Goal: Task Accomplishment & Management: Manage account settings

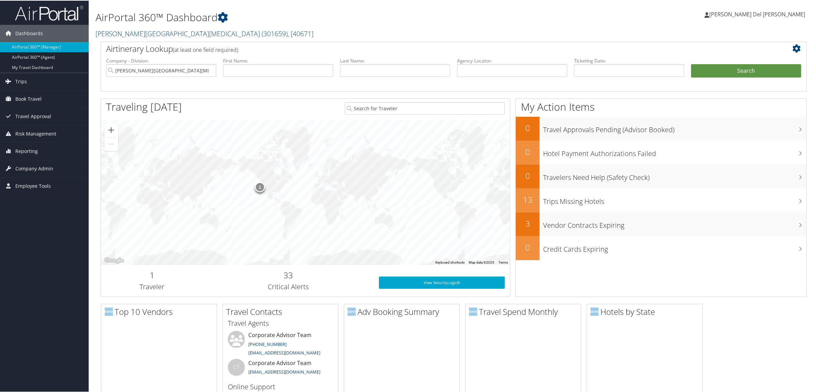
click at [262, 28] on span "( 301659 )" at bounding box center [275, 32] width 26 height 9
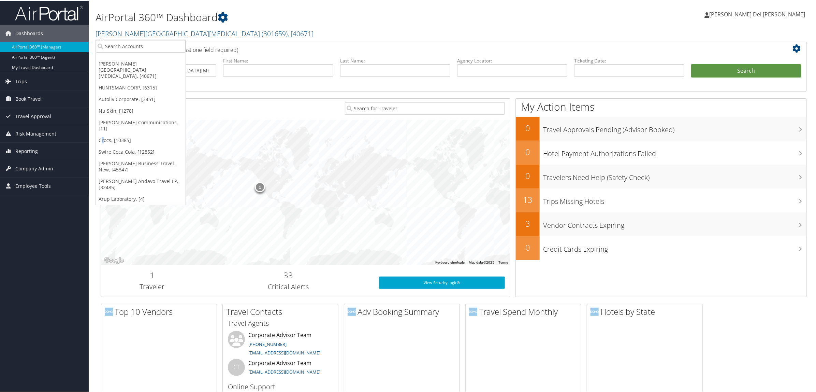
click at [103, 134] on link "Crocs, [10385]" at bounding box center [141, 140] width 90 height 12
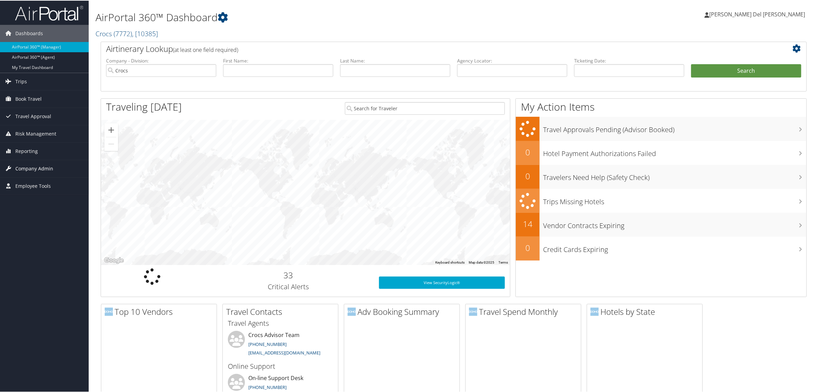
click at [42, 166] on span "Company Admin" at bounding box center [34, 167] width 38 height 17
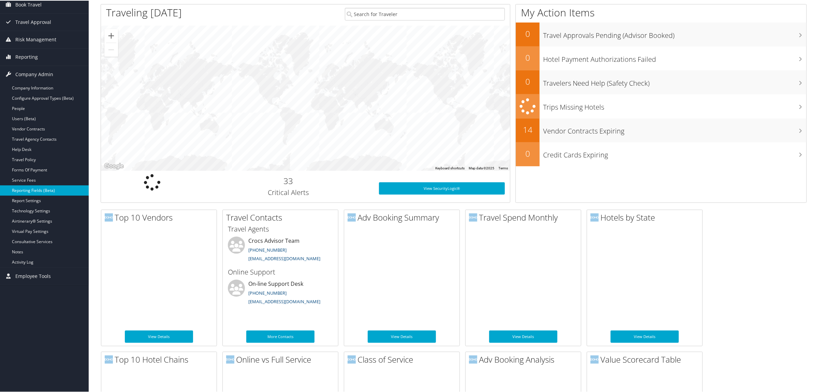
scroll to position [128, 0]
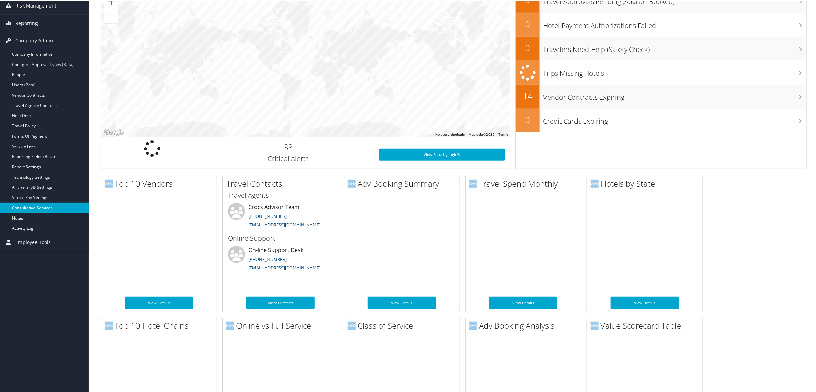
click at [37, 211] on link "Consultative Services" at bounding box center [44, 207] width 89 height 10
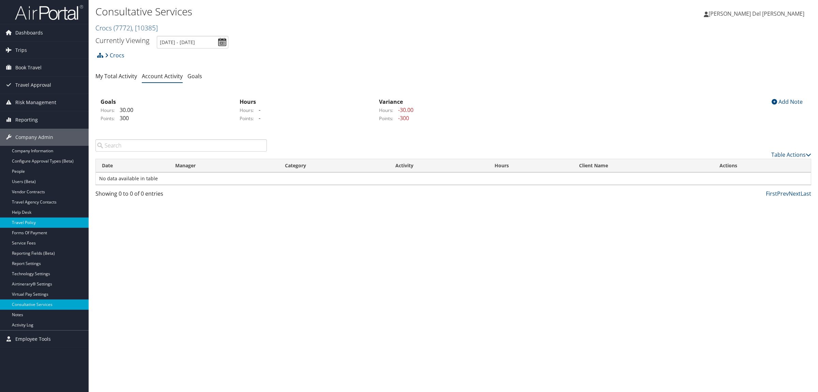
click at [33, 220] on link "Travel Policy" at bounding box center [44, 222] width 89 height 10
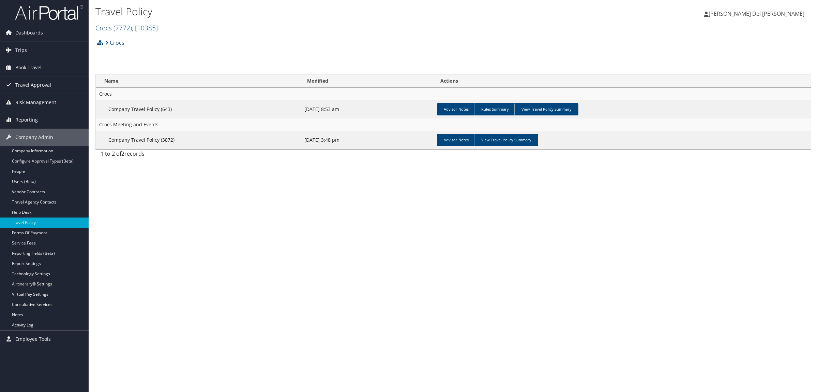
drag, startPoint x: 549, startPoint y: 104, endPoint x: 527, endPoint y: 129, distance: 32.9
click at [548, 104] on link "View Travel Policy Summary" at bounding box center [547, 109] width 64 height 12
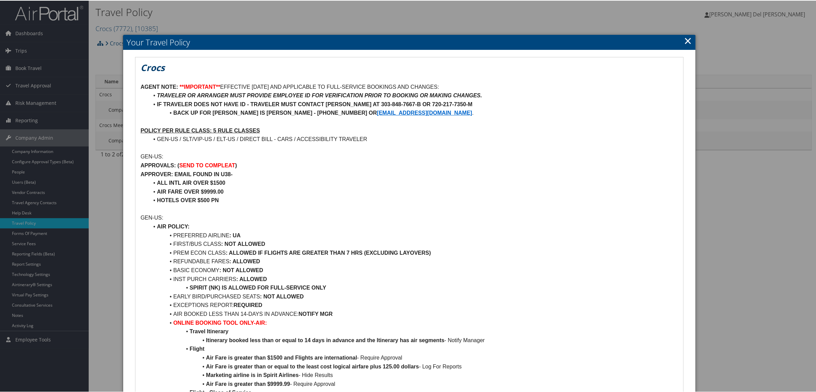
click at [687, 39] on link "×" at bounding box center [688, 40] width 8 height 14
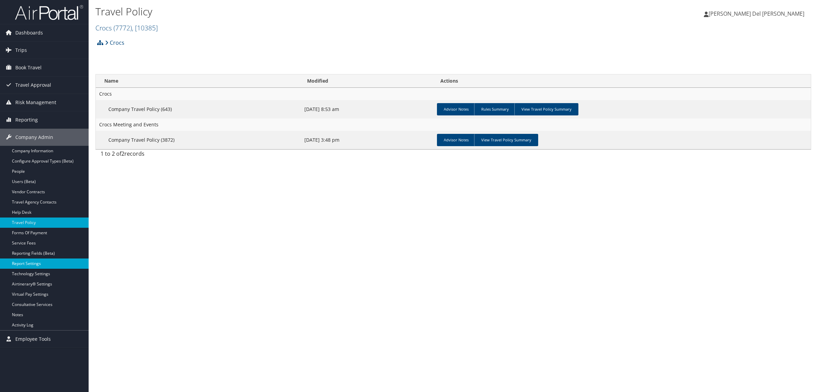
click at [34, 263] on link "Report Settings" at bounding box center [44, 263] width 89 height 10
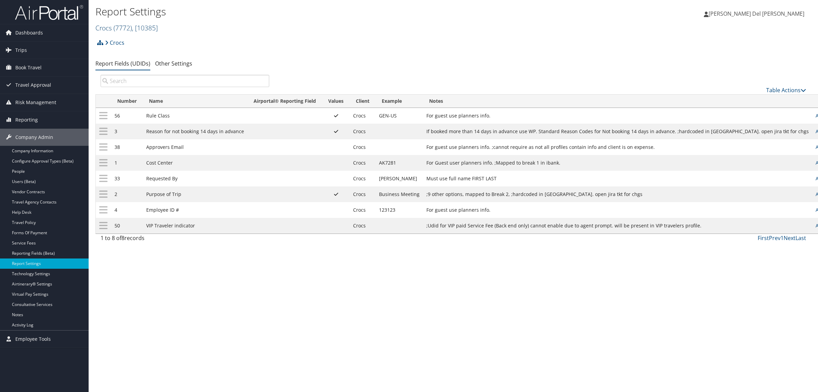
click at [137, 27] on span ", [ 10385 ]" at bounding box center [145, 27] width 26 height 9
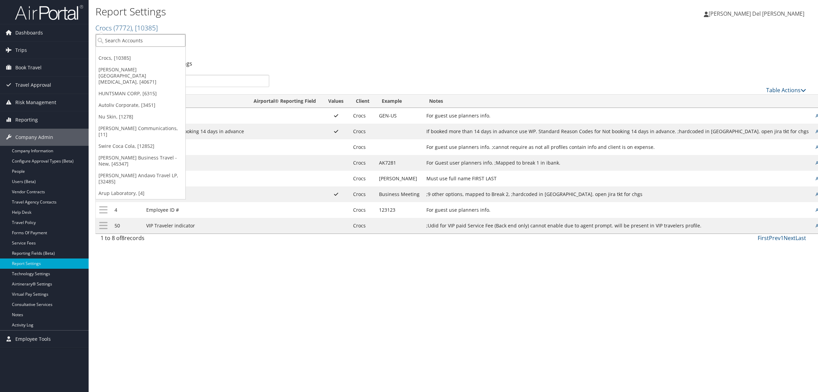
click at [119, 37] on input "search" at bounding box center [141, 40] width 90 height 13
type input "NICE"
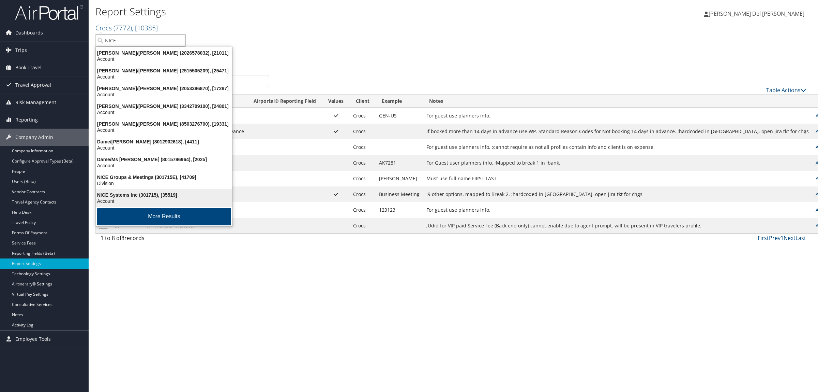
click at [144, 192] on div "NICE Systems Inc (301715), [35519]" at bounding box center [164, 195] width 144 height 6
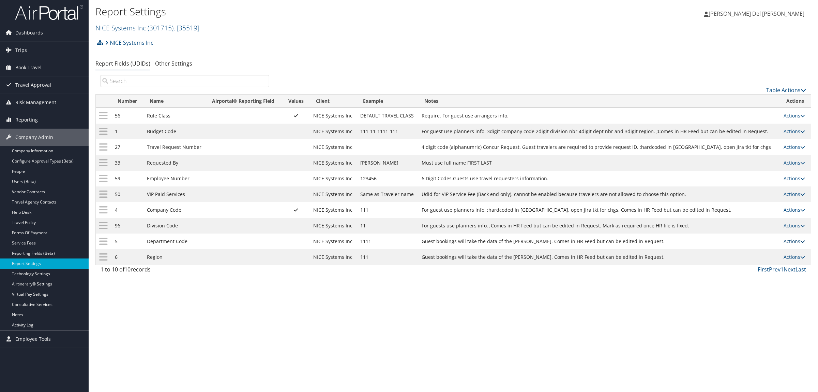
click at [786, 242] on link "Actions" at bounding box center [794, 241] width 21 height 6
click at [774, 270] on link "Edit" at bounding box center [768, 275] width 74 height 12
select select "both"
select select "profiled"
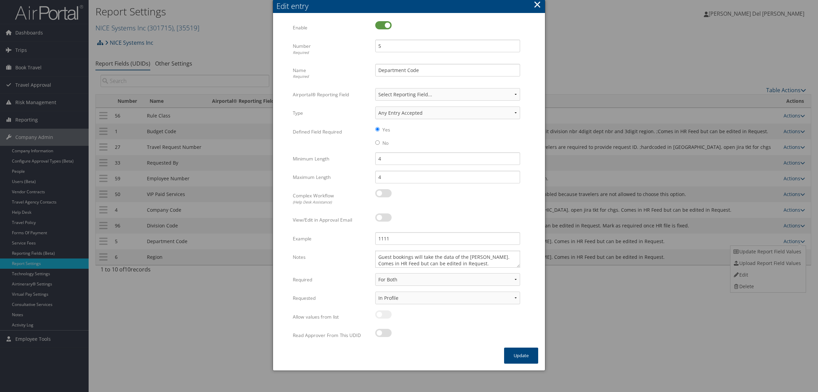
click at [535, 4] on button "×" at bounding box center [538, 5] width 8 height 14
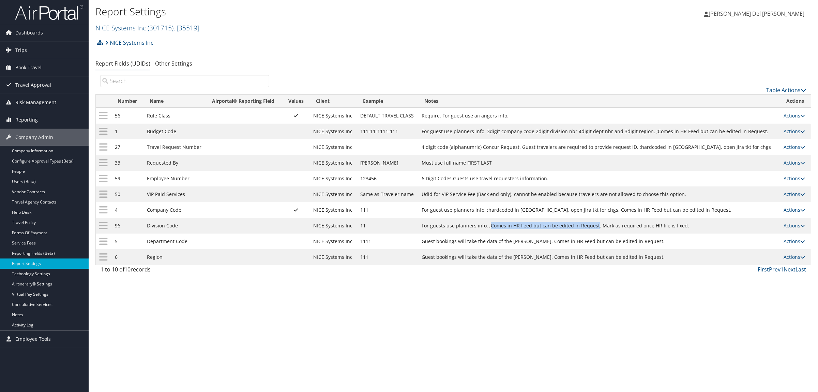
drag, startPoint x: 493, startPoint y: 223, endPoint x: 597, endPoint y: 224, distance: 104.7
click at [597, 224] on td "For guests use planners info. ;Comes in HR Feed but can be edited in Request. M…" at bounding box center [599, 226] width 363 height 16
copy td "Comes in HR Feed but can be edited in Request"
click at [128, 25] on link "NICE Systems Inc ( 301715 ) , [ 35519 ]" at bounding box center [147, 27] width 104 height 9
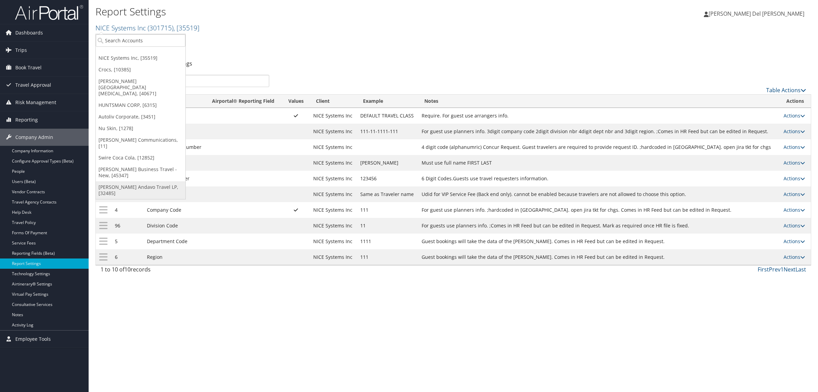
click at [130, 181] on link "[PERSON_NAME] Andavo Travel LP, [32485]" at bounding box center [141, 190] width 90 height 18
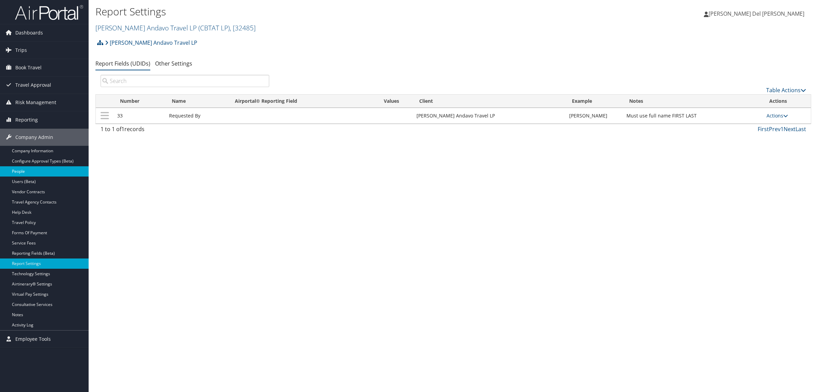
click at [32, 173] on link "People" at bounding box center [44, 171] width 89 height 10
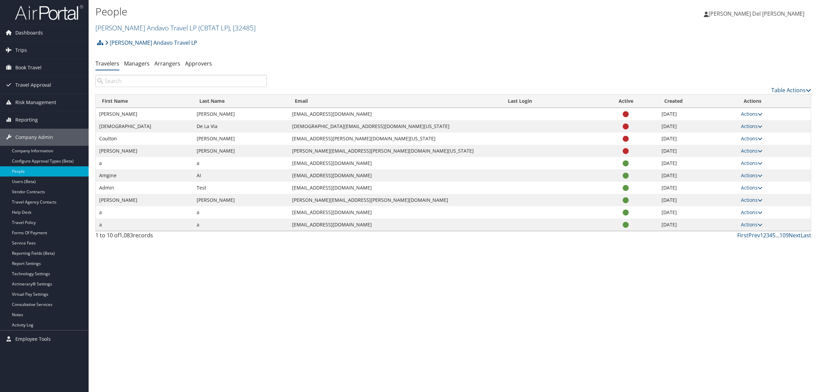
drag, startPoint x: 145, startPoint y: 78, endPoint x: 146, endPoint y: 82, distance: 3.8
click at [145, 79] on input "search" at bounding box center [181, 81] width 172 height 12
click at [167, 27] on link "Christopherson Andavo Travel LP ( CBTAT LP ) , [ 32485 ]" at bounding box center [175, 27] width 160 height 9
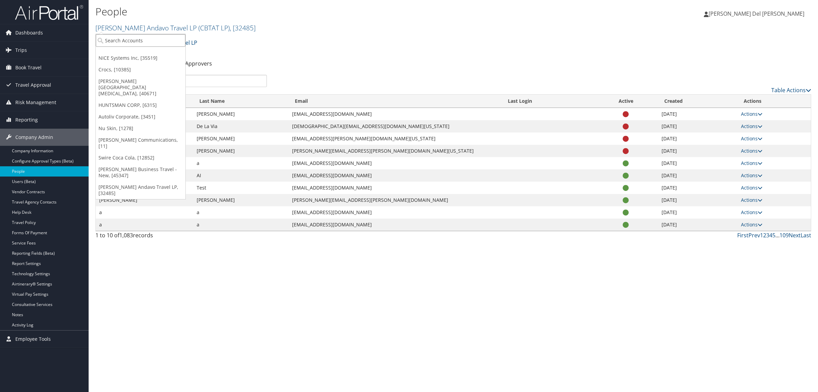
click at [123, 40] on input "search" at bounding box center [141, 40] width 90 height 13
click at [124, 163] on link "[PERSON_NAME] Business Travel - New, [45347]" at bounding box center [141, 172] width 90 height 18
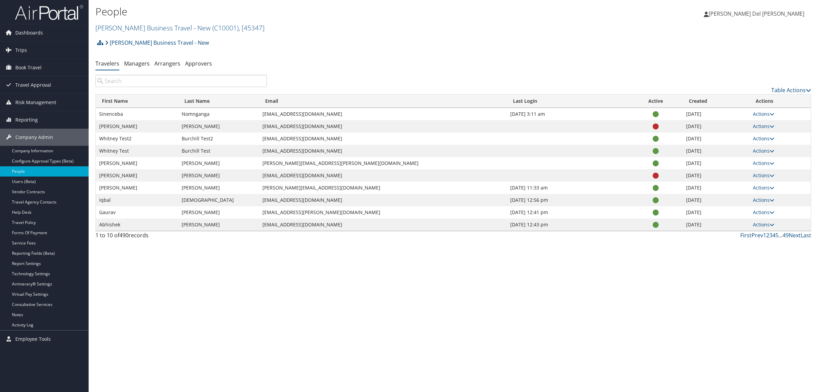
click at [134, 84] on input "search" at bounding box center [181, 81] width 172 height 12
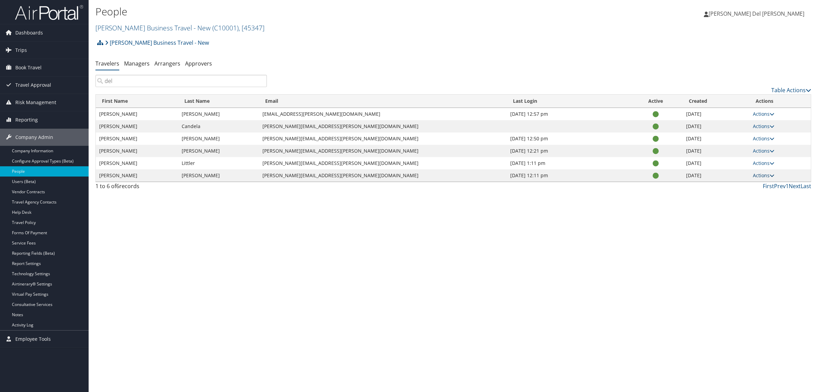
type input "del"
click at [761, 173] on link "Actions" at bounding box center [763, 175] width 21 height 6
click at [732, 196] on link "View Profile" at bounding box center [739, 197] width 69 height 12
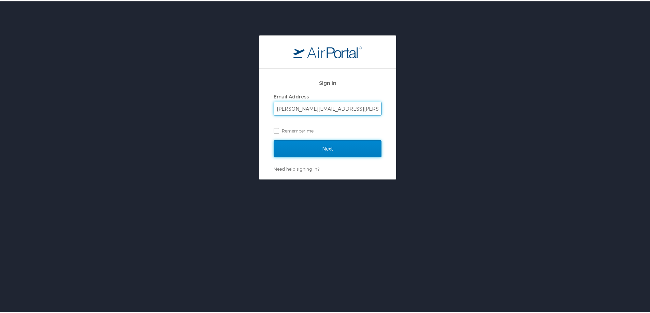
click at [335, 150] on input "Next" at bounding box center [328, 147] width 108 height 17
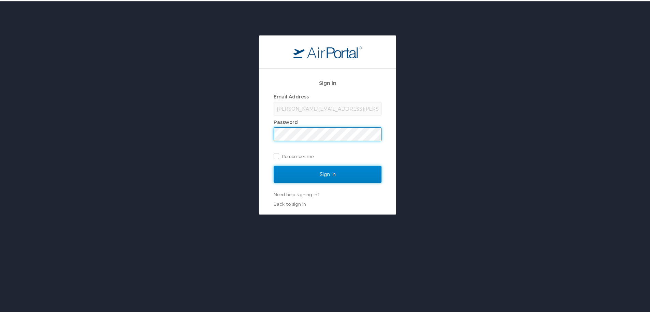
click at [325, 176] on input "Sign In" at bounding box center [328, 173] width 108 height 17
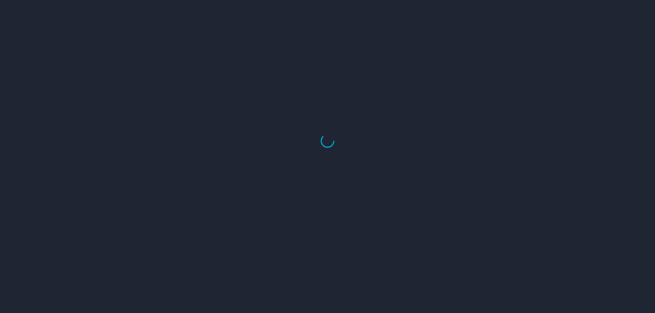
select select "US"
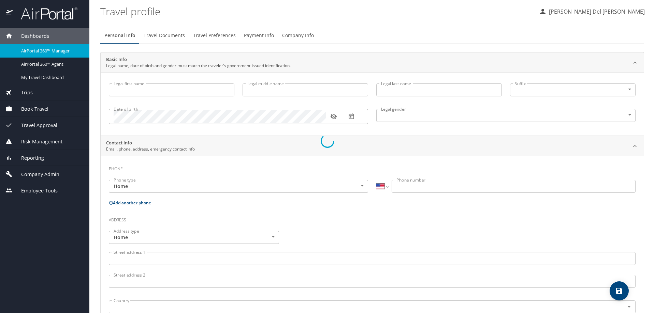
type input "[PERSON_NAME]"
type input "Del Giudice"
type input "Female"
type input "Paul Del"
type input "Giudice"
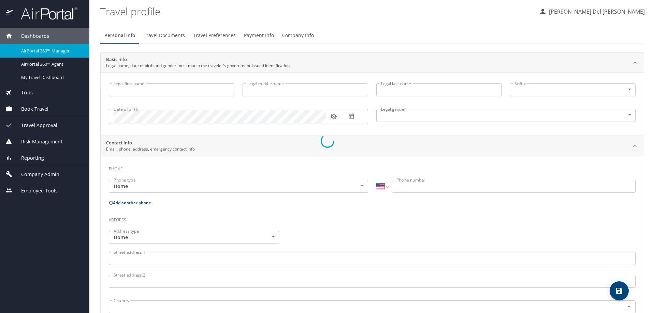
type input "(801) 572-0566"
select select "US"
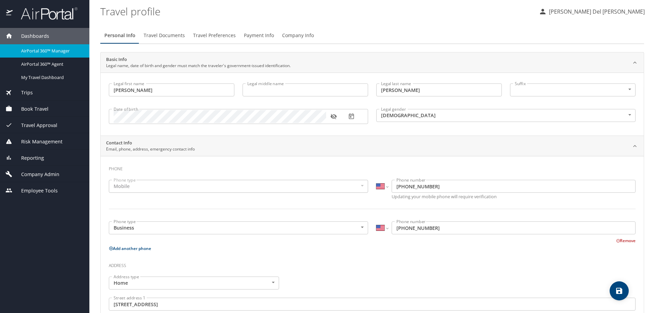
click at [295, 88] on input "Legal middle name" at bounding box center [305, 90] width 126 height 13
type input "Jean"
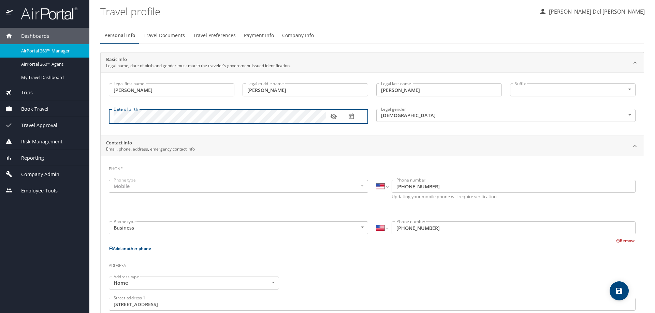
click at [333, 117] on icon "button" at bounding box center [333, 116] width 7 height 7
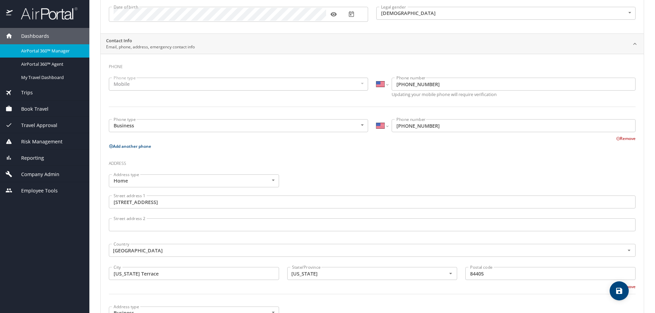
scroll to position [136, 0]
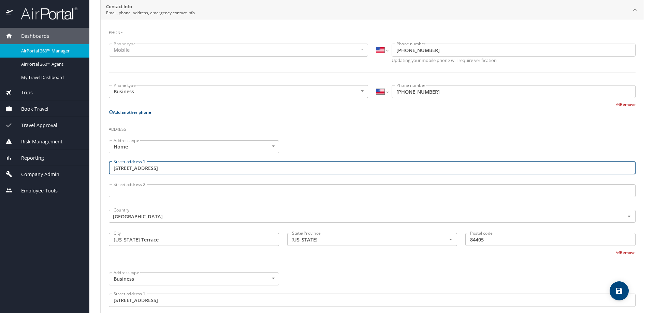
drag, startPoint x: 186, startPoint y: 170, endPoint x: 100, endPoint y: 172, distance: 86.7
click at [100, 172] on main "Travel profile Carol Del Giudice Personal Info Travel Documents Travel Preferen…" at bounding box center [371, 156] width 565 height 313
type input "674 W 1250 South"
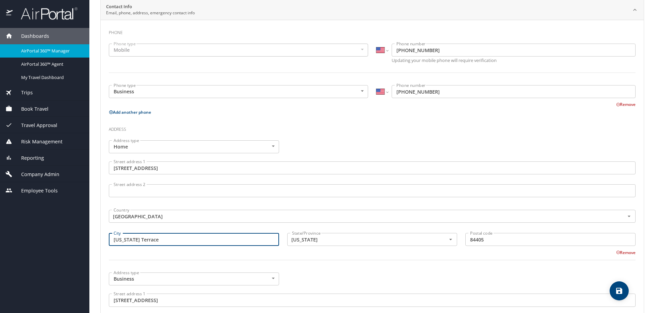
drag, startPoint x: 152, startPoint y: 242, endPoint x: 72, endPoint y: 243, distance: 79.8
click at [82, 245] on div "Dashboards AirPortal 360™ Manager AirPortal 360™ Agent My Travel Dashboard Trip…" at bounding box center [327, 156] width 655 height 313
type input "Heber City"
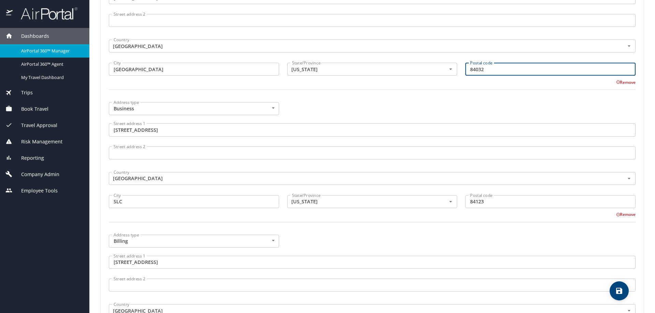
scroll to position [341, 0]
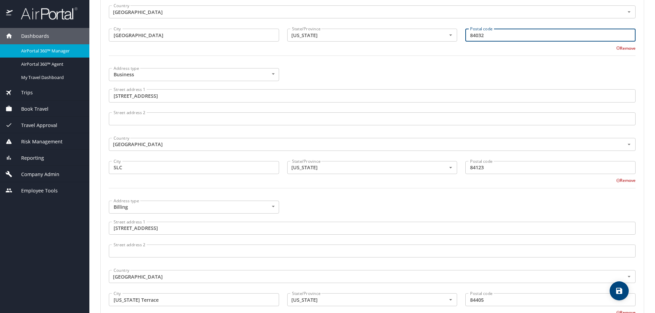
type input "84032"
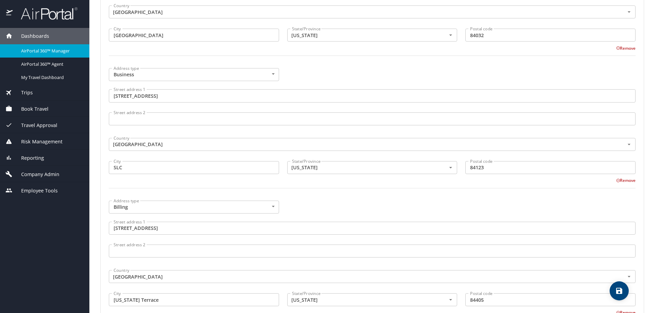
click at [167, 215] on div "Address type Billing Billing Address type" at bounding box center [194, 207] width 178 height 21
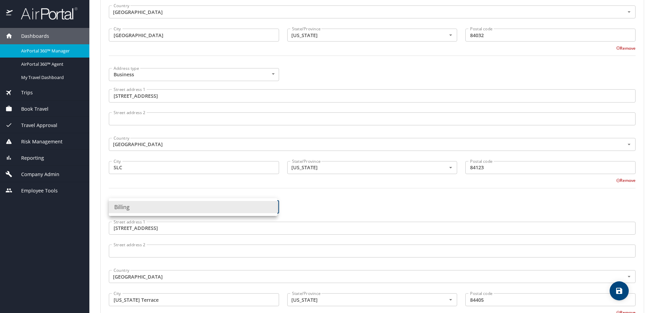
click at [167, 209] on body "Dashboards AirPortal 360™ Manager AirPortal 360™ Agent My Travel Dashboard Trip…" at bounding box center [327, 156] width 655 height 313
click at [169, 224] on div at bounding box center [327, 156] width 655 height 313
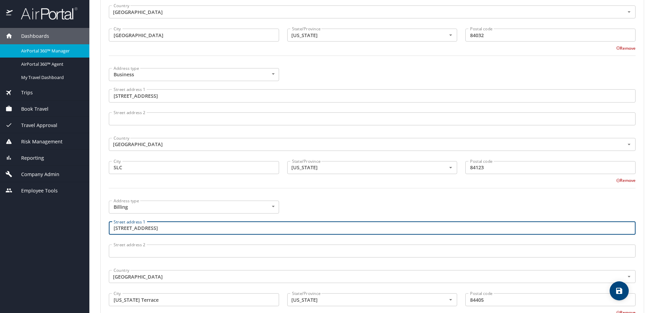
drag, startPoint x: 170, startPoint y: 225, endPoint x: 107, endPoint y: 238, distance: 64.7
click at [107, 237] on div "Street address 1 5497 South 150 East Street address 1" at bounding box center [372, 229] width 535 height 23
type input "h"
type input "674 W 1250 South"
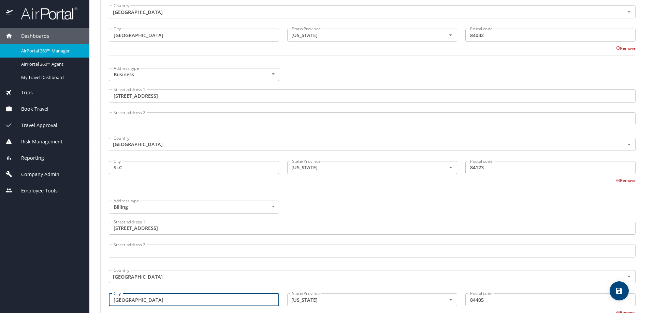
type input "Heber City"
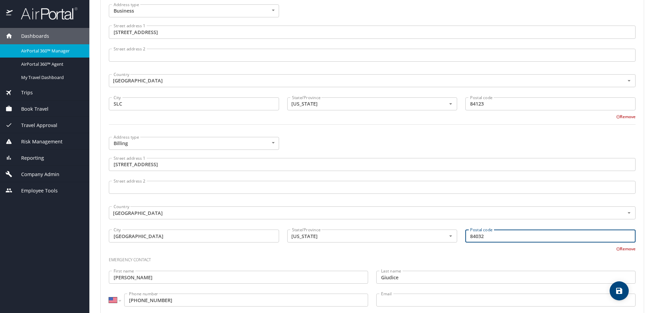
scroll to position [421, 0]
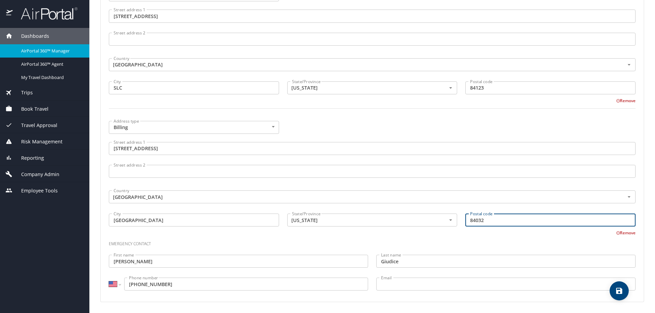
type input "84032"
click at [135, 257] on input "Paul Del" at bounding box center [238, 261] width 259 height 13
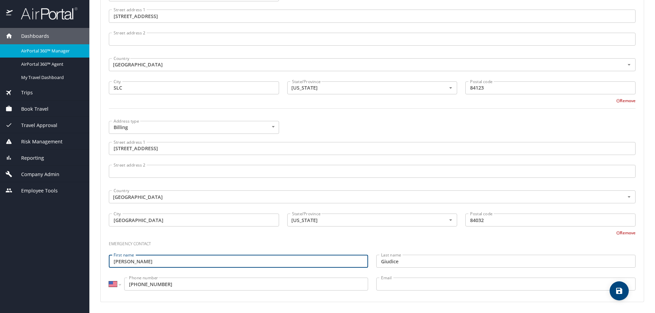
type input "Paul"
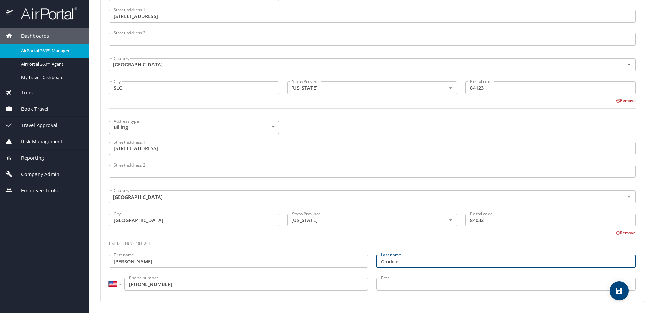
click at [379, 263] on input "Giudice" at bounding box center [505, 261] width 259 height 13
click at [401, 265] on input "Giudice" at bounding box center [505, 261] width 259 height 13
click at [381, 263] on input "Giudice" at bounding box center [505, 261] width 259 height 13
click at [379, 263] on input "Giudice" at bounding box center [505, 261] width 259 height 13
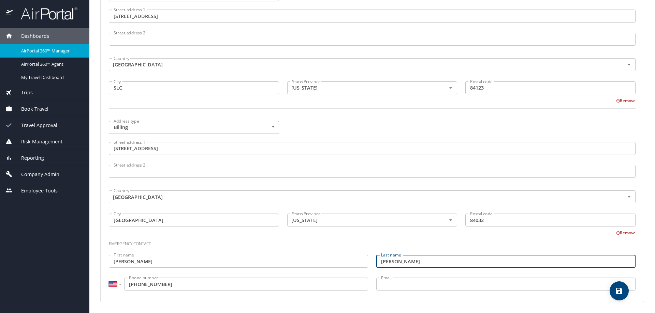
type input "Del Giudice"
click at [615, 292] on span "save" at bounding box center [618, 291] width 19 height 8
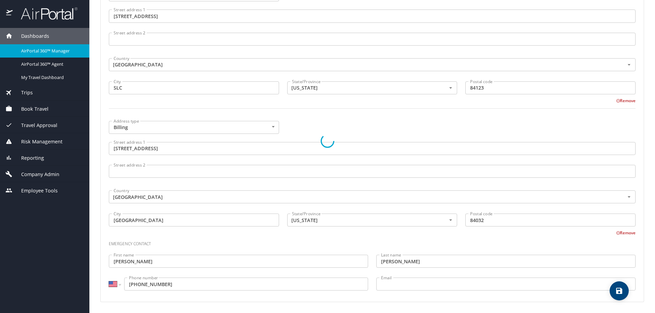
select select "US"
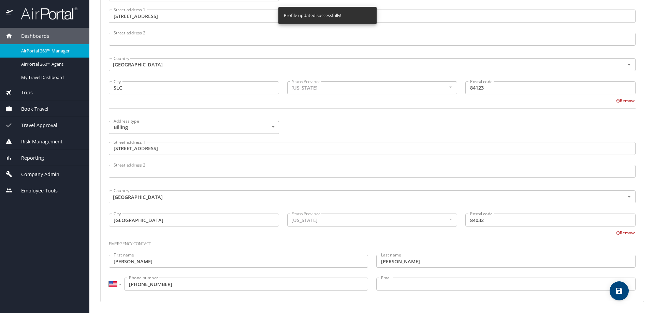
select select "US"
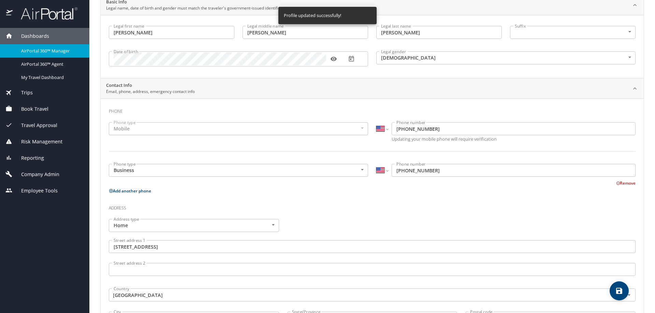
scroll to position [0, 0]
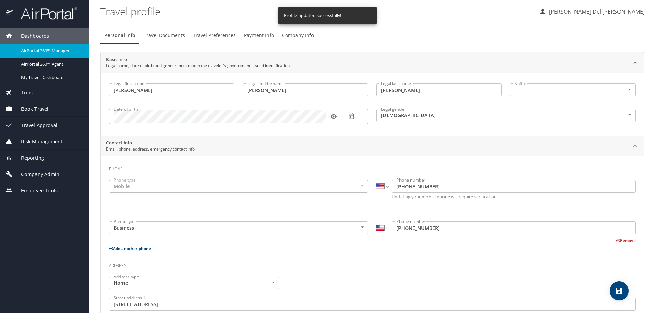
click at [169, 38] on span "Travel Documents" at bounding box center [164, 35] width 41 height 9
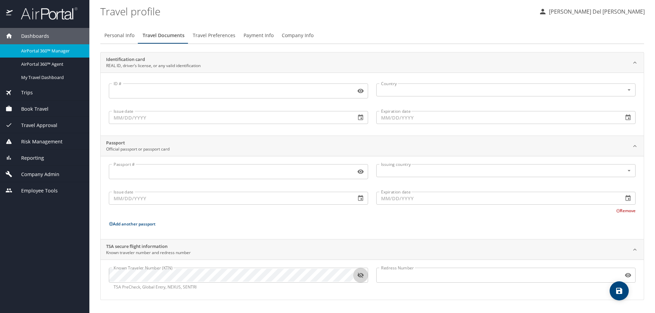
click at [361, 275] on icon "button" at bounding box center [360, 275] width 7 height 7
click at [213, 36] on span "Travel Preferences" at bounding box center [214, 35] width 43 height 9
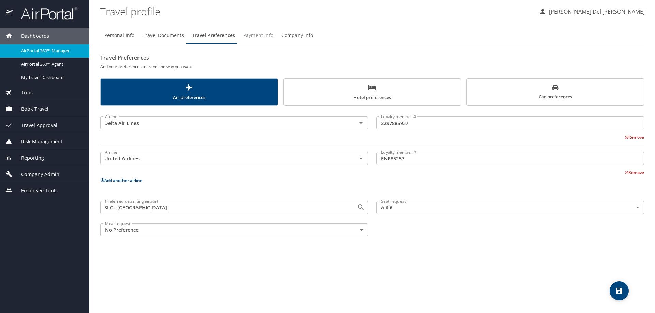
click at [256, 35] on span "Payment Info" at bounding box center [258, 35] width 30 height 9
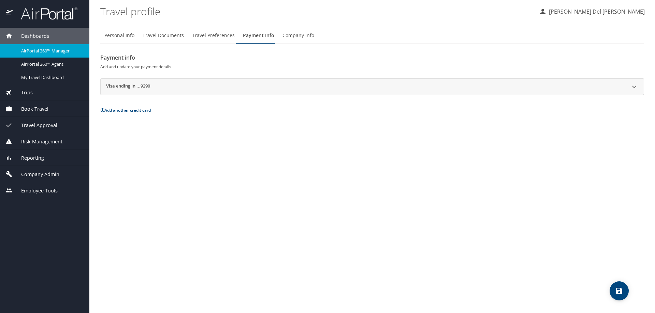
click at [226, 87] on div "Visa ending in ...9290" at bounding box center [366, 87] width 520 height 8
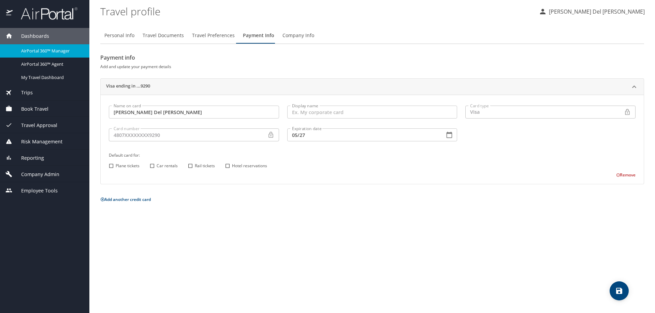
click at [292, 35] on span "Company Info" at bounding box center [298, 35] width 32 height 9
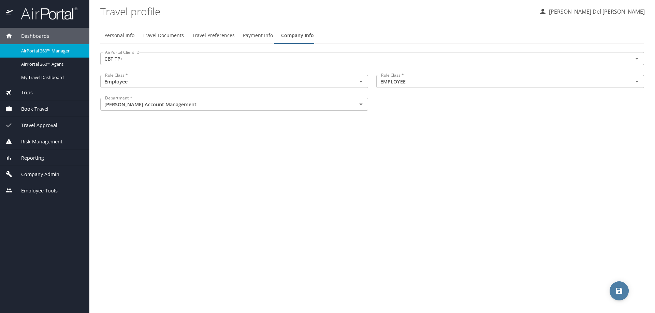
click at [618, 291] on icon "save" at bounding box center [619, 291] width 6 height 6
click at [123, 35] on span "Personal Info" at bounding box center [119, 35] width 30 height 9
select select "US"
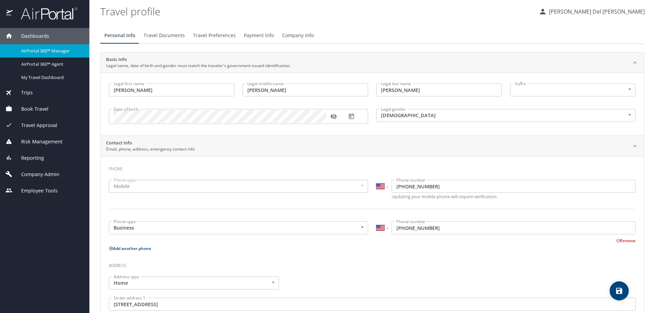
drag, startPoint x: 34, startPoint y: 171, endPoint x: 38, endPoint y: 171, distance: 4.4
click at [34, 171] on span "Company Admin" at bounding box center [36, 175] width 47 height 8
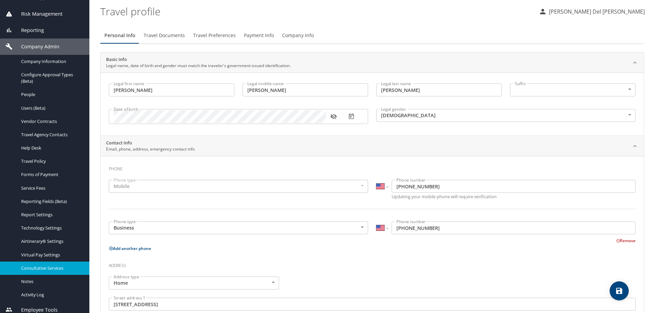
scroll to position [92, 0]
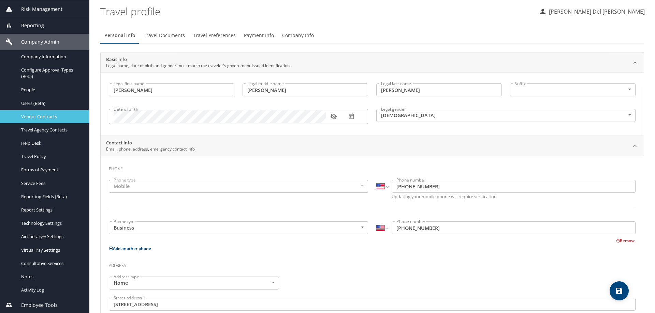
click at [39, 115] on span "Vendor Contracts" at bounding box center [51, 117] width 60 height 6
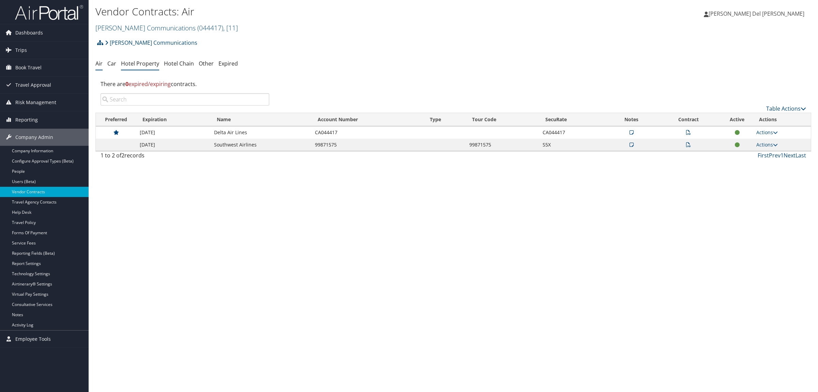
click at [141, 64] on link "Hotel Property" at bounding box center [140, 64] width 38 height 8
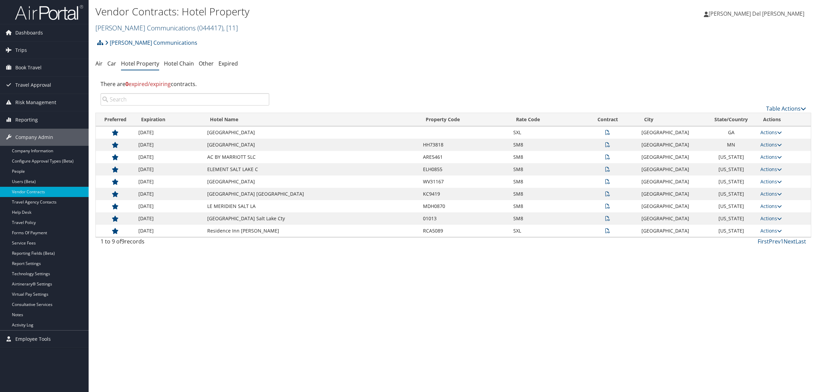
click at [161, 27] on link "[PERSON_NAME] Communications ( 044417 ) , [ 11 ]" at bounding box center [166, 27] width 143 height 9
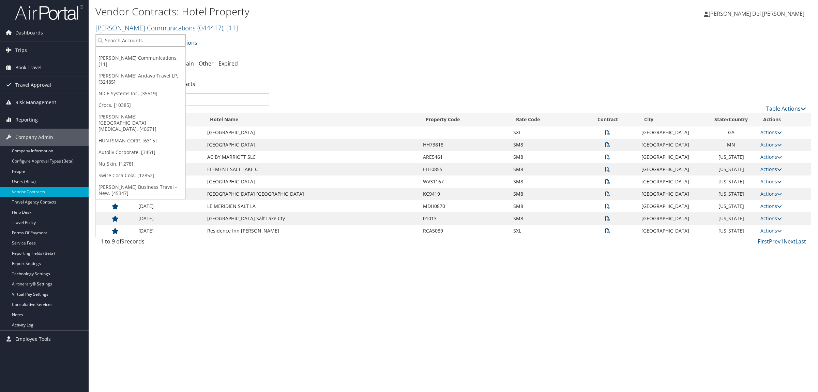
click at [134, 43] on input "search" at bounding box center [141, 40] width 90 height 13
type input "NICE"
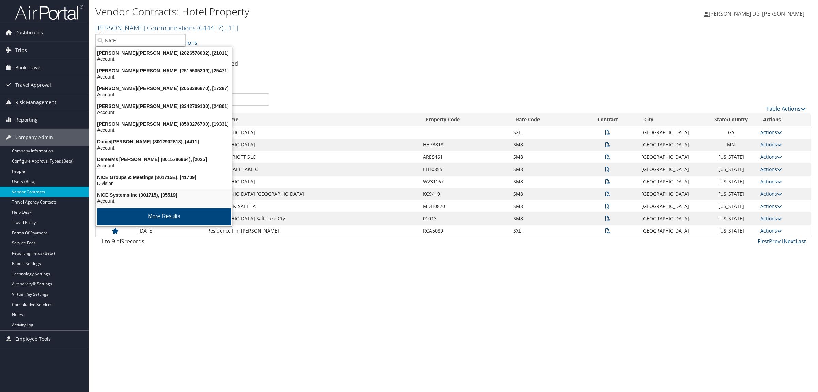
click at [132, 194] on div "NICE Systems Inc (301715), [35519]" at bounding box center [164, 195] width 144 height 6
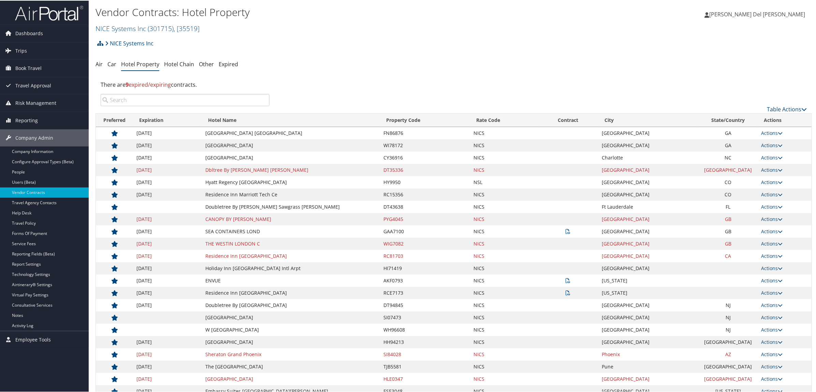
click at [643, 123] on th "City" at bounding box center [648, 119] width 100 height 13
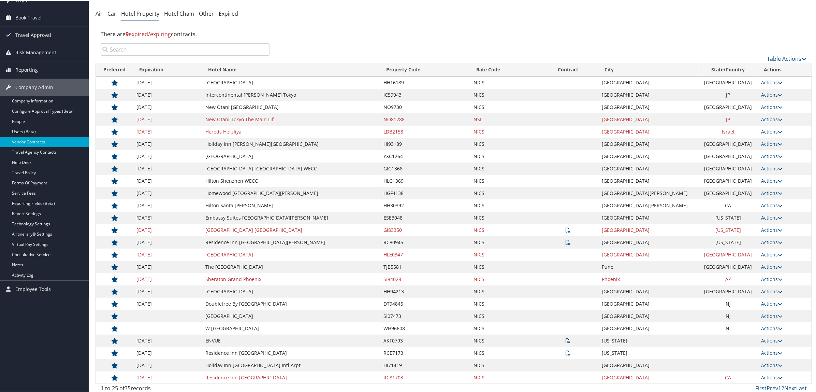
scroll to position [53, 0]
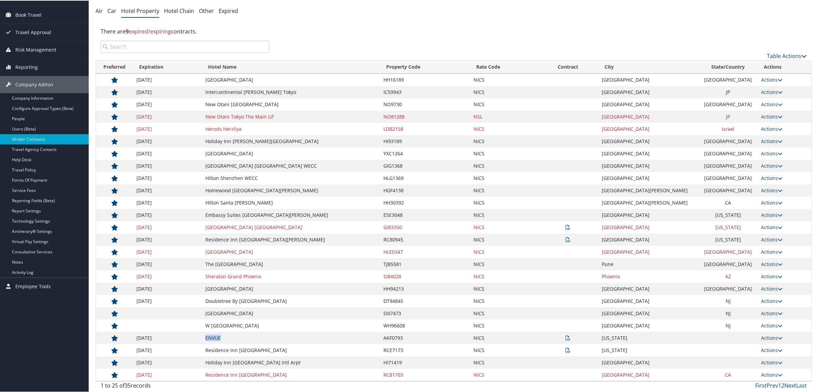
drag, startPoint x: 230, startPoint y: 337, endPoint x: 210, endPoint y: 338, distance: 20.5
click at [210, 338] on td "ENVUE" at bounding box center [291, 337] width 178 height 12
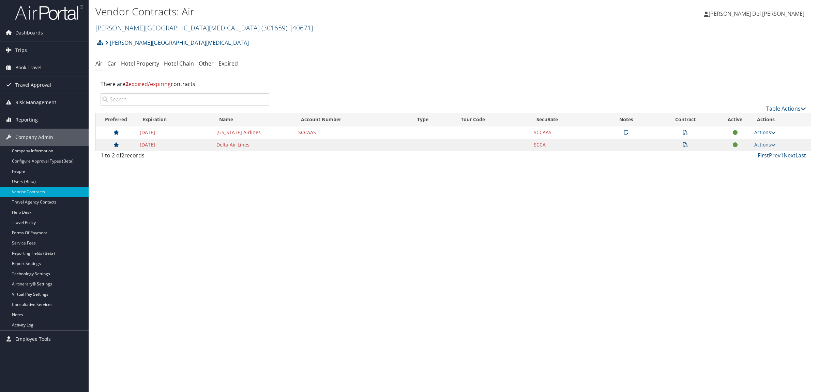
click at [165, 29] on link "Fred Hutchinson Cancer Center ( 301659 ) , [ 40671 ]" at bounding box center [204, 27] width 218 height 9
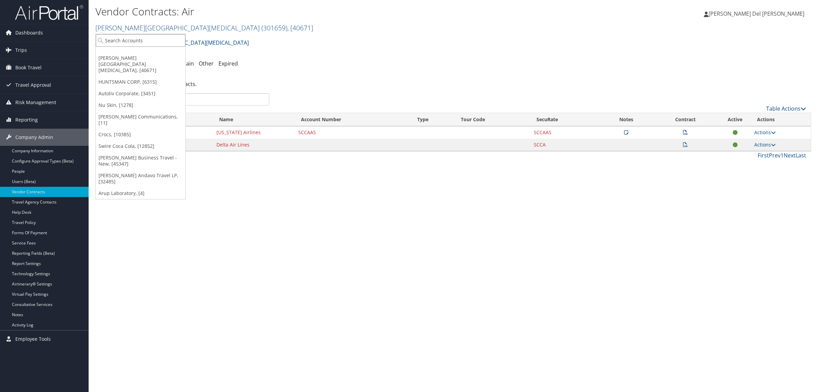
click at [114, 37] on input "search" at bounding box center [141, 40] width 90 height 13
type input "GoDaddy"
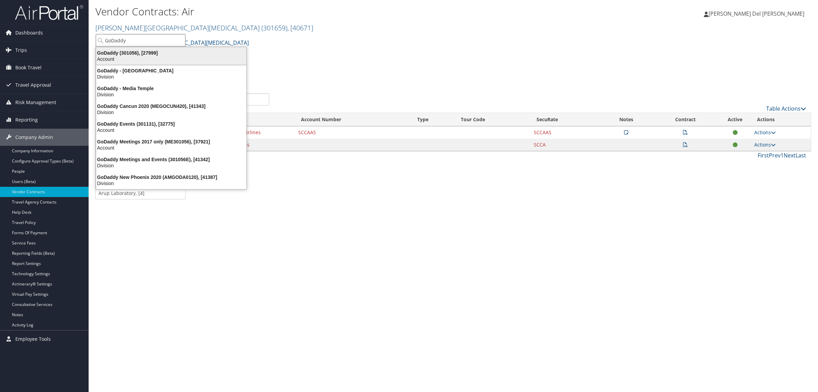
click at [122, 53] on div "GoDaddy (301056), [27999]" at bounding box center [171, 53] width 159 height 6
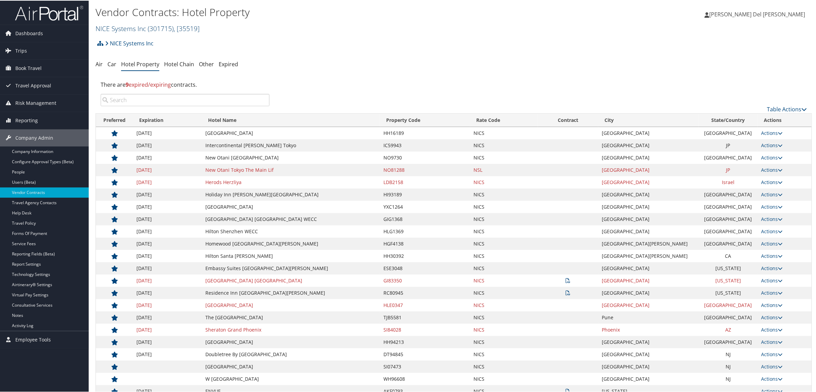
click at [135, 26] on link "NICE Systems Inc ( 301715 ) , [ 35519 ]" at bounding box center [147, 27] width 104 height 9
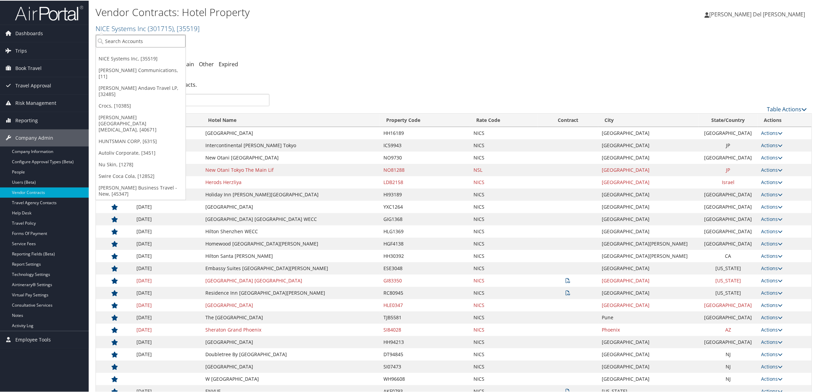
click at [123, 43] on input "search" at bounding box center [141, 40] width 90 height 13
type input "Godaddy"
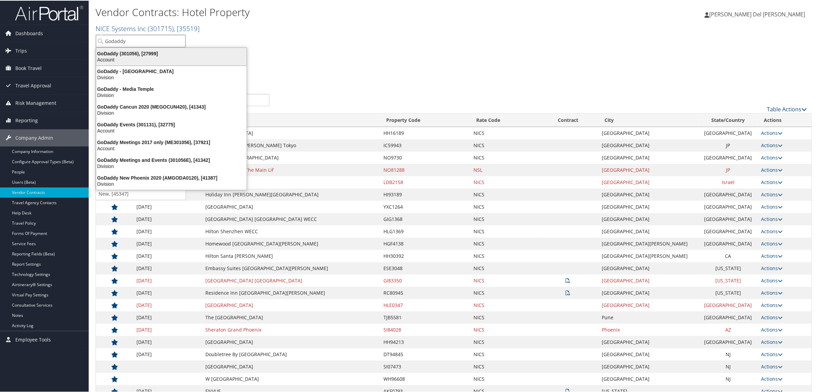
click at [127, 49] on div "GoDaddy (301056), [27999] Account" at bounding box center [171, 56] width 148 height 16
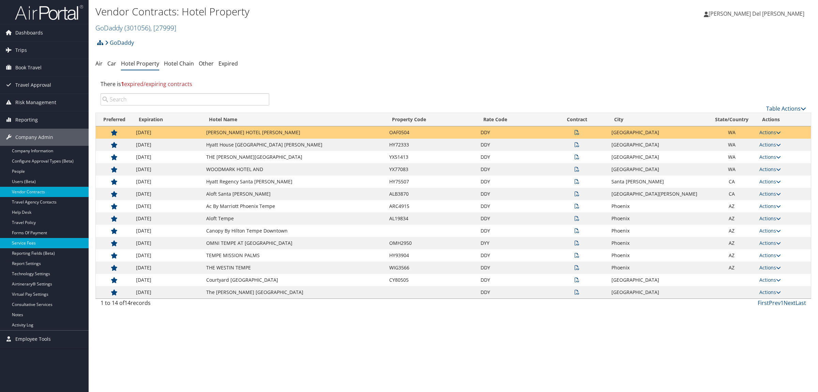
click at [36, 242] on link "Service Fees" at bounding box center [44, 243] width 89 height 10
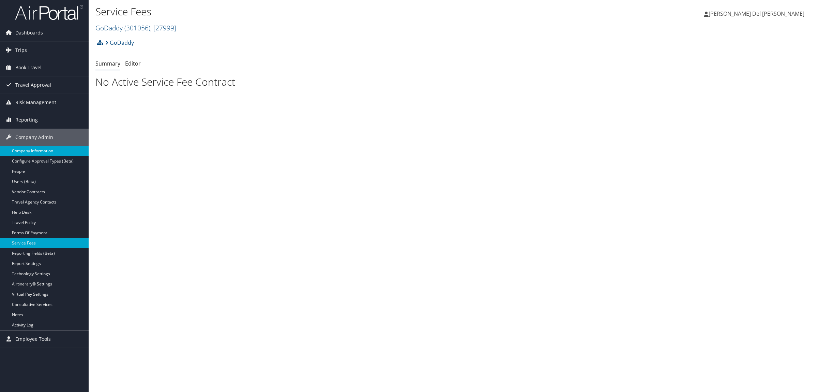
click at [35, 152] on link "Company Information" at bounding box center [44, 151] width 89 height 10
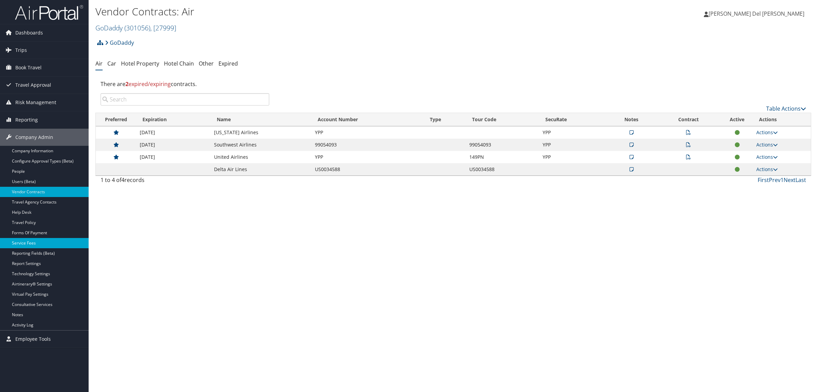
click at [30, 242] on link "Service Fees" at bounding box center [44, 243] width 89 height 10
